Goal: Check status: Check status

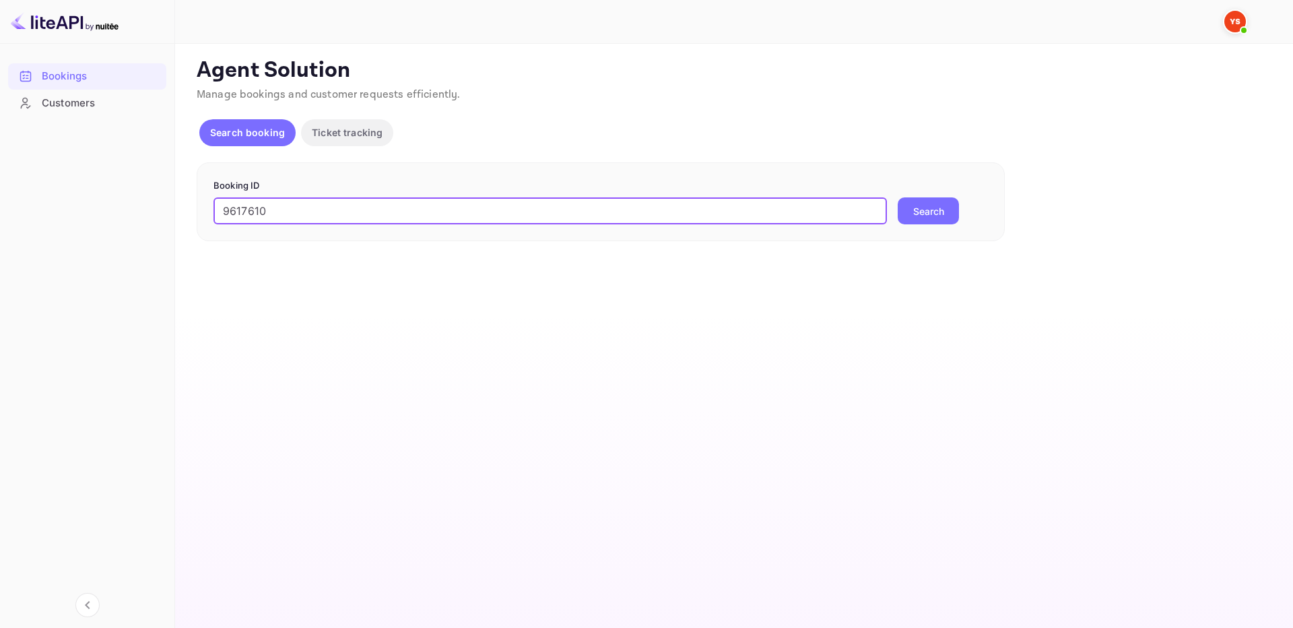
type input "9617610"
click at [938, 212] on button "Search" at bounding box center [928, 210] width 61 height 27
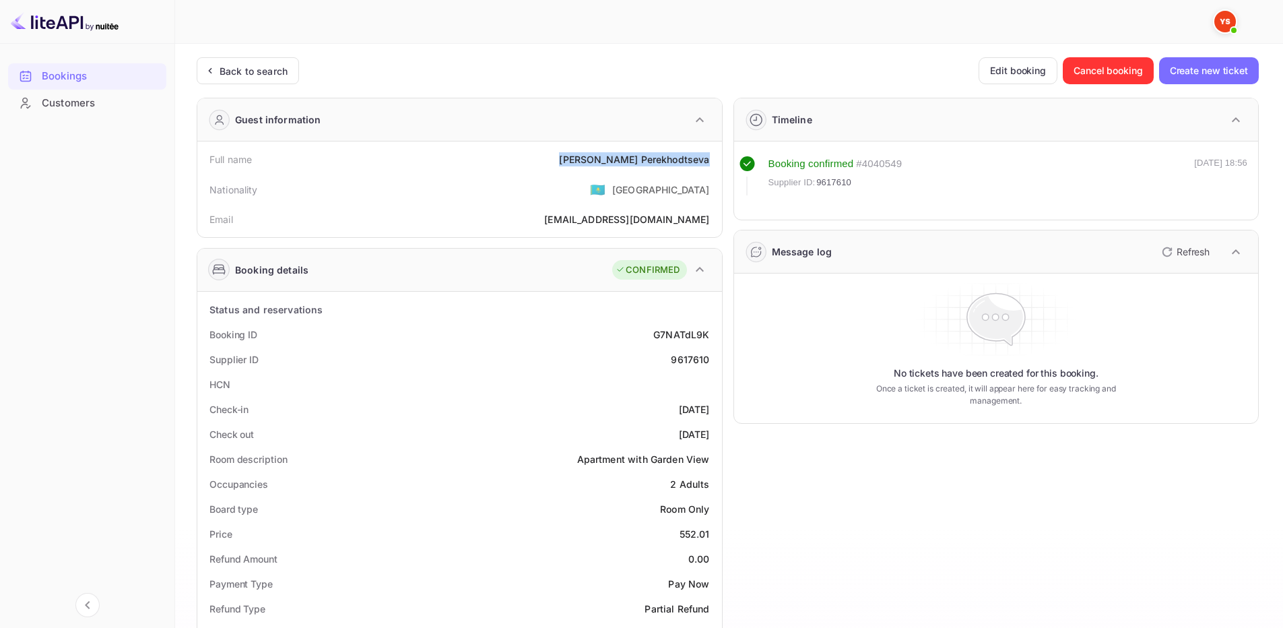
drag, startPoint x: 584, startPoint y: 159, endPoint x: 717, endPoint y: 162, distance: 133.4
click at [717, 162] on div "Full name [PERSON_NAME] Nationality 🇰🇿 [DEMOGRAPHIC_DATA] Email [EMAIL_ADDRESS]…" at bounding box center [459, 189] width 525 height 96
copy div "[PERSON_NAME]"
click at [681, 531] on div "552.01" at bounding box center [695, 534] width 30 height 14
drag, startPoint x: 680, startPoint y: 532, endPoint x: 714, endPoint y: 533, distance: 33.7
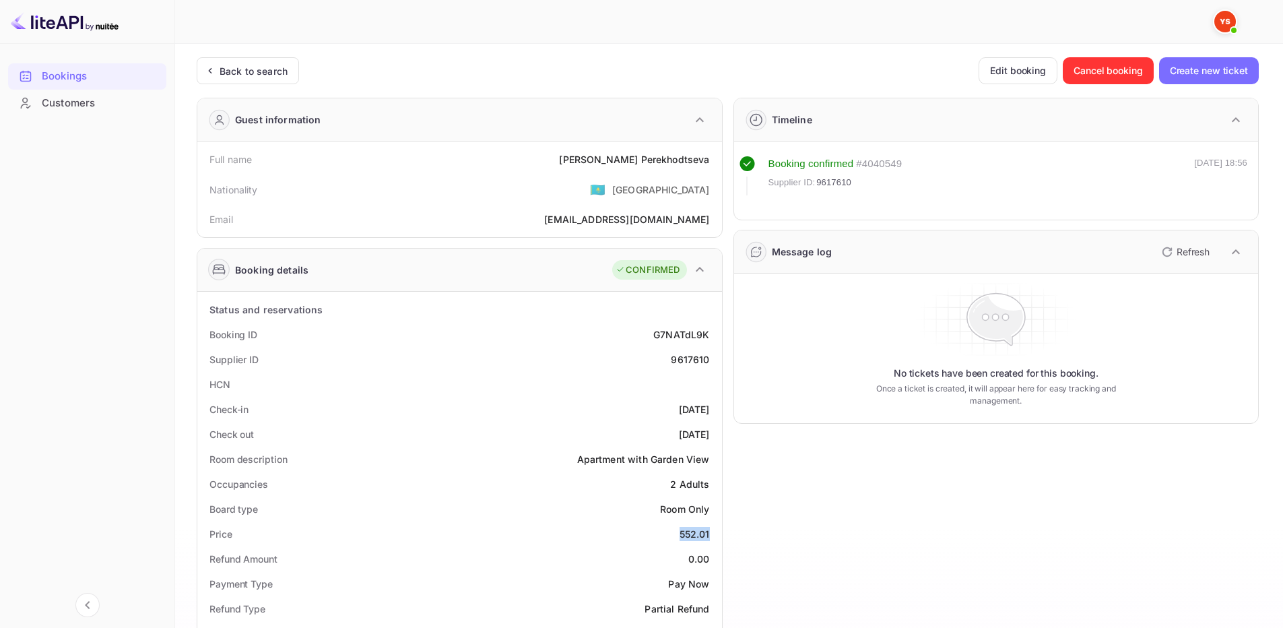
click at [714, 533] on div "Price 552.01" at bounding box center [460, 533] width 514 height 25
copy div "552.01"
